Goal: Information Seeking & Learning: Find specific fact

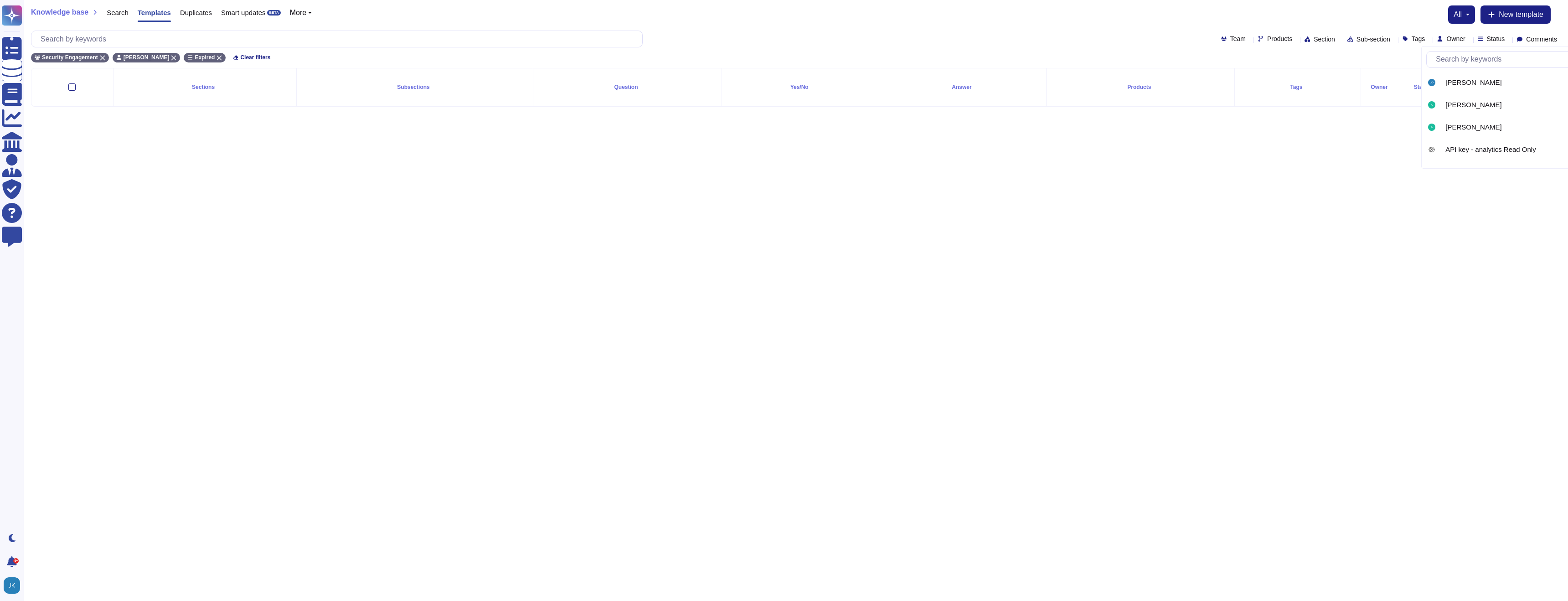
scroll to position [244, 0]
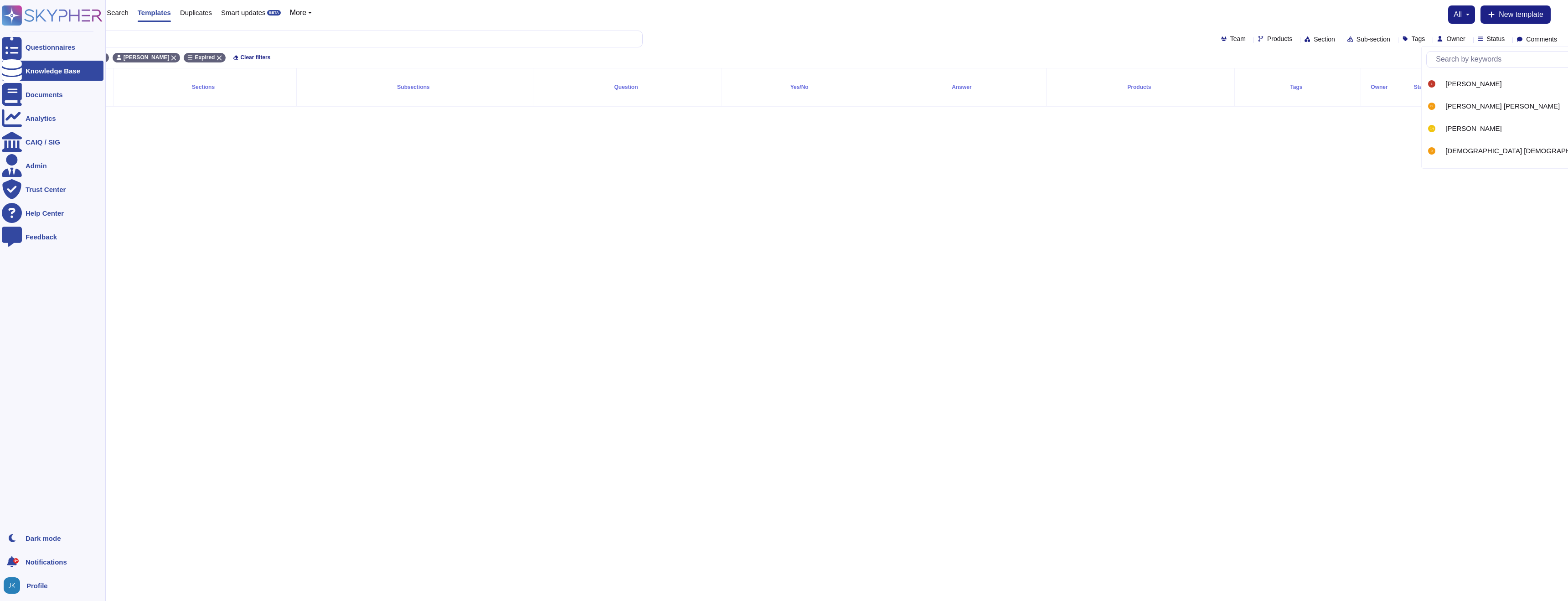
click at [20, 20] on rect at bounding box center [12, 15] width 20 height 20
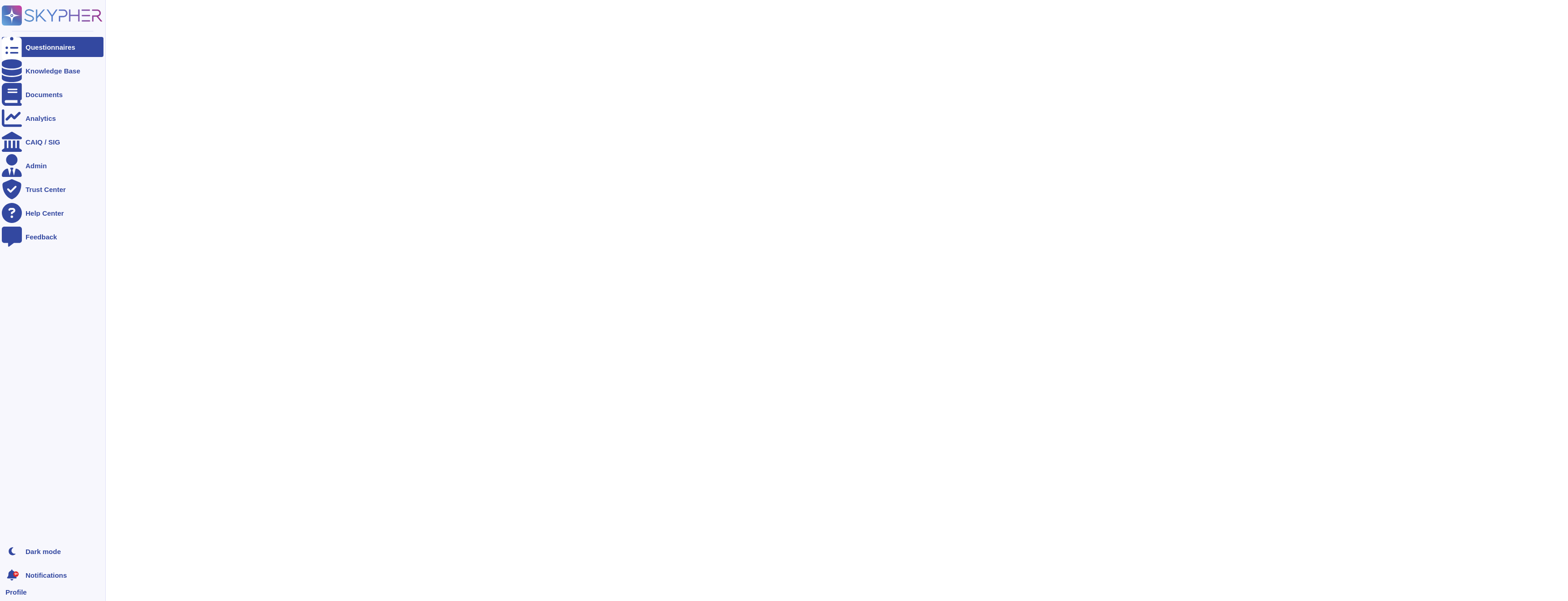
click at [20, 20] on rect at bounding box center [12, 15] width 20 height 20
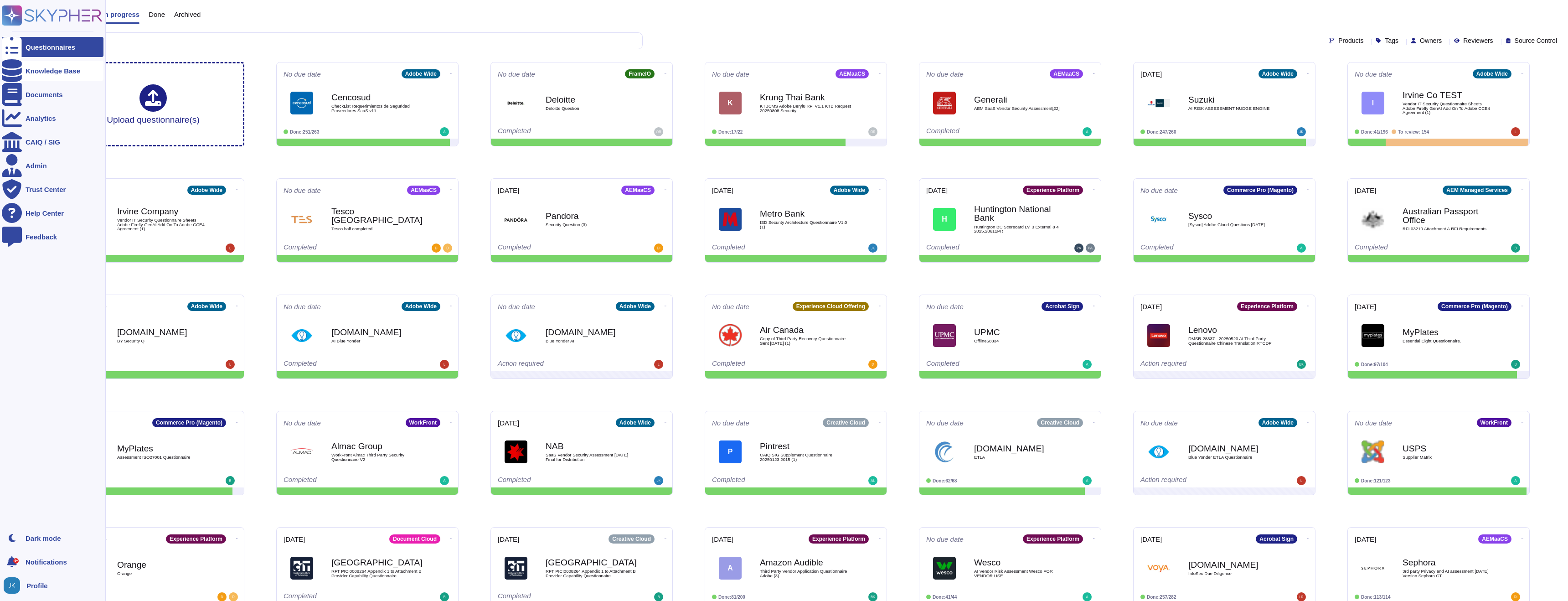
click at [18, 72] on div at bounding box center [12, 71] width 20 height 20
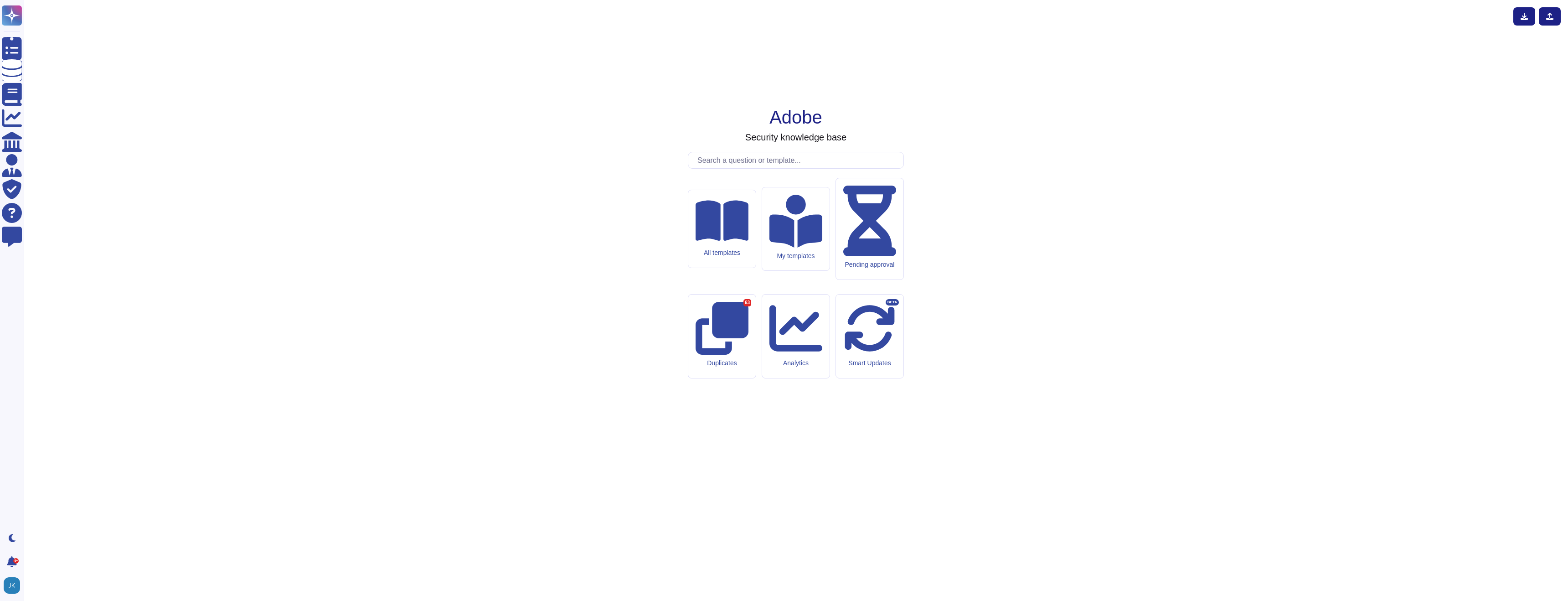
click at [721, 168] on input "text" at bounding box center [798, 160] width 211 height 16
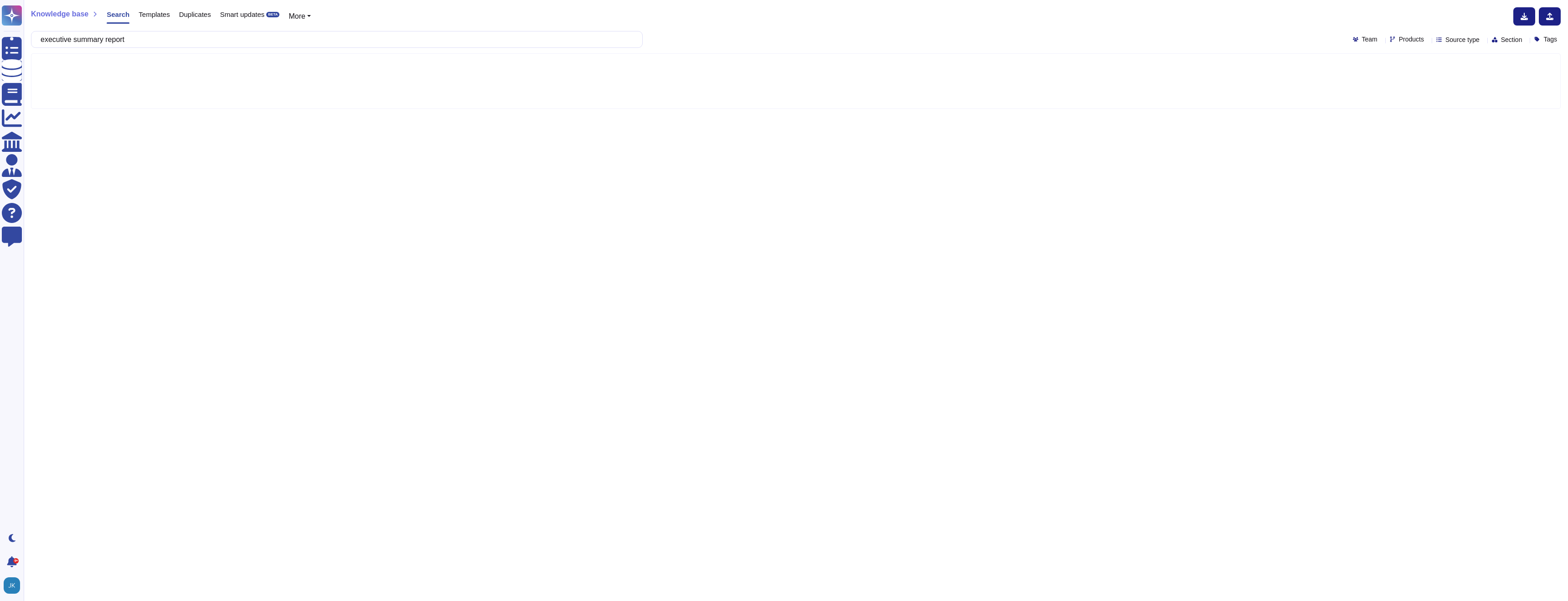
type input "executive summary report"
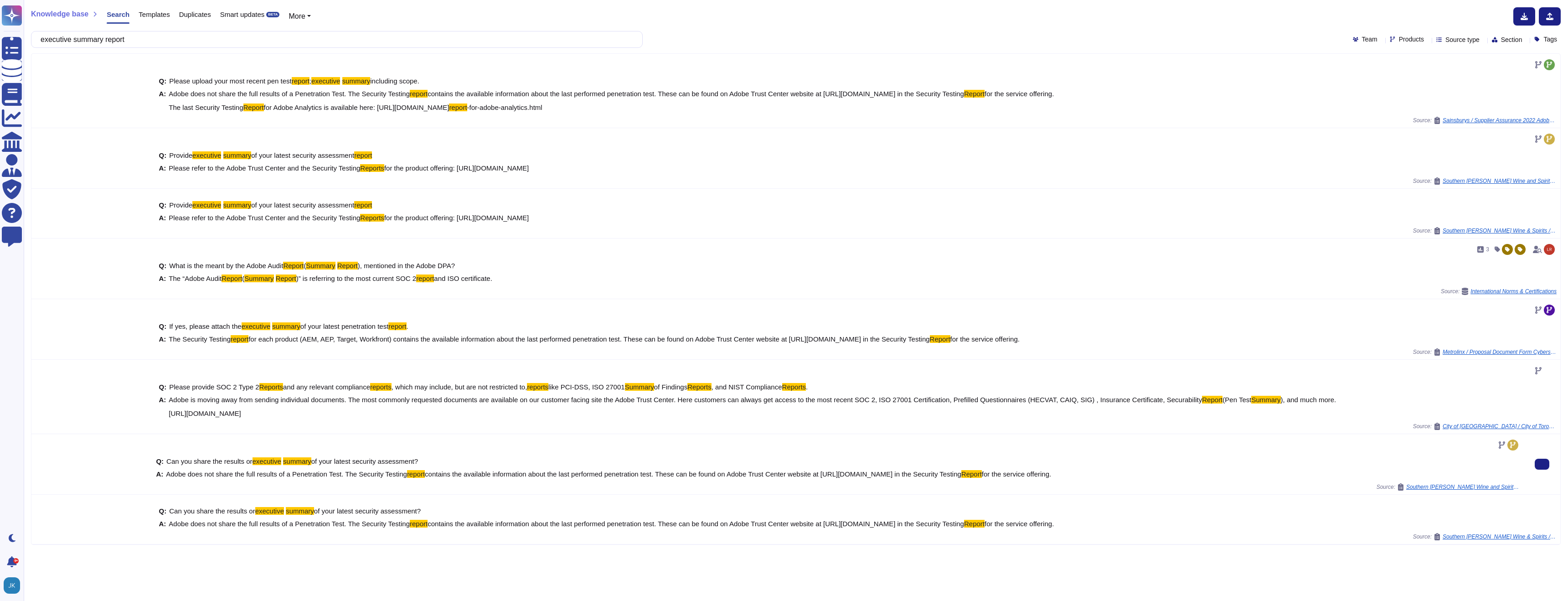
click at [303, 478] on span "Adobe does not share the full results of a Penetration Test. The Security Testi…" at bounding box center [287, 474] width 241 height 8
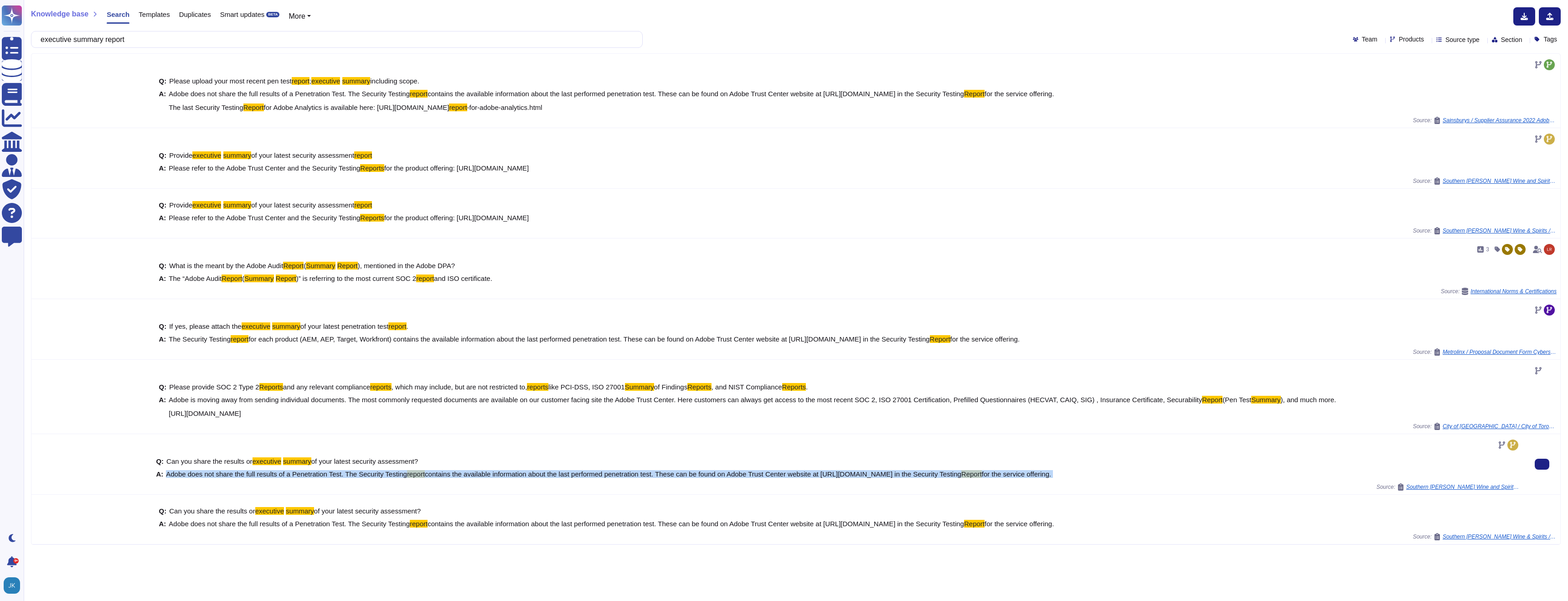
click at [303, 478] on span "Adobe does not share the full results of a Penetration Test. The Security Testi…" at bounding box center [287, 474] width 241 height 8
copy span "Adobe does not share the full results of a Penetration Test. The Security Testi…"
